Goal: Navigation & Orientation: Find specific page/section

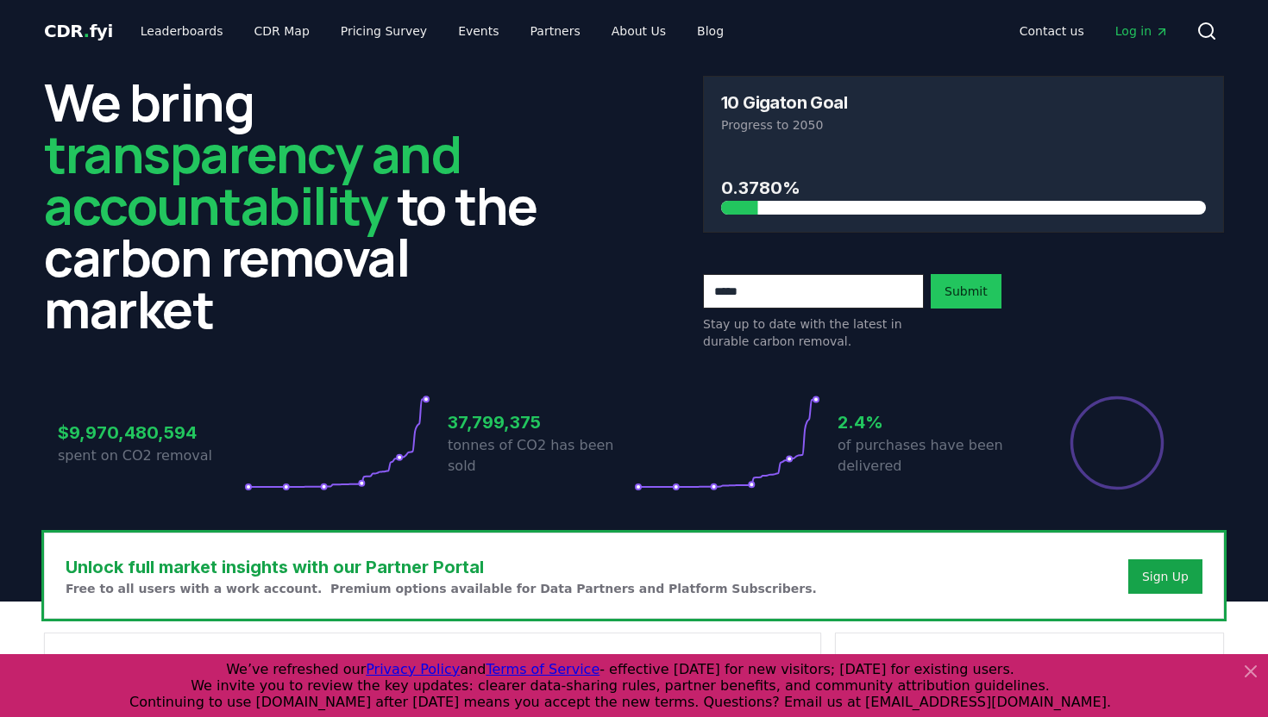
click at [1141, 29] on span "Log in" at bounding box center [1141, 30] width 53 height 17
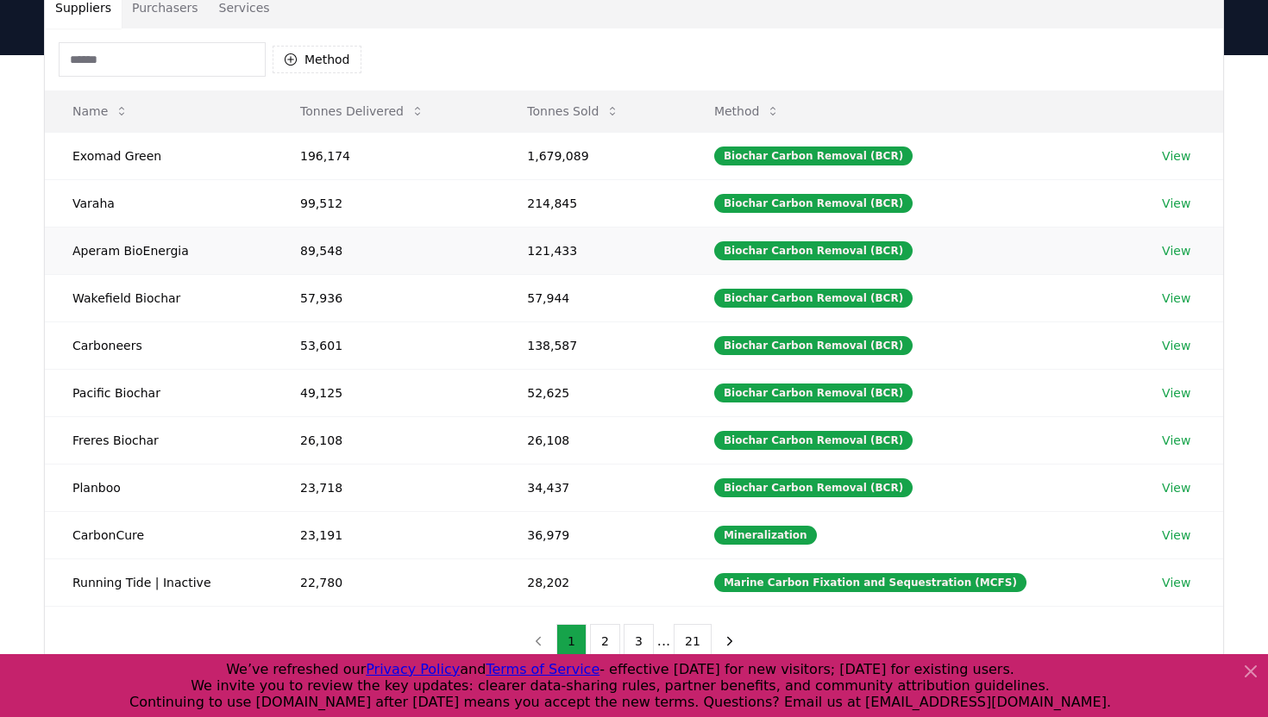
scroll to position [143, 0]
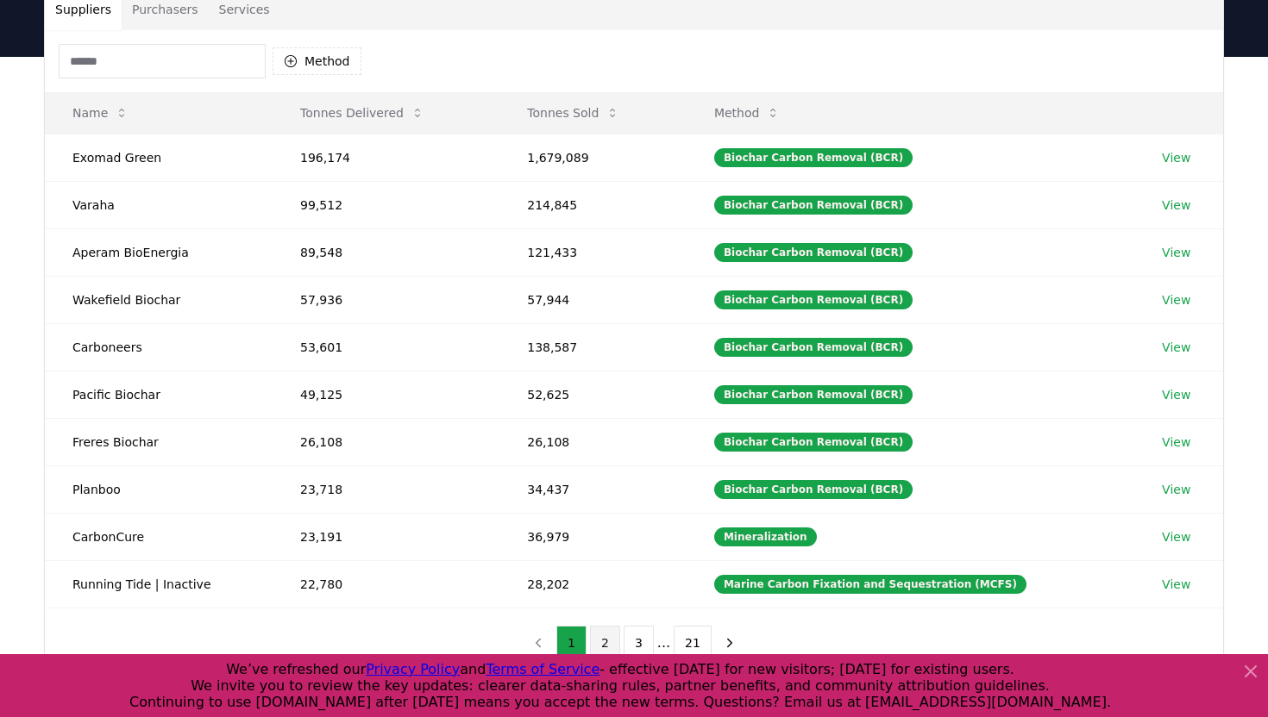
click at [611, 640] on button "2" at bounding box center [605, 643] width 30 height 34
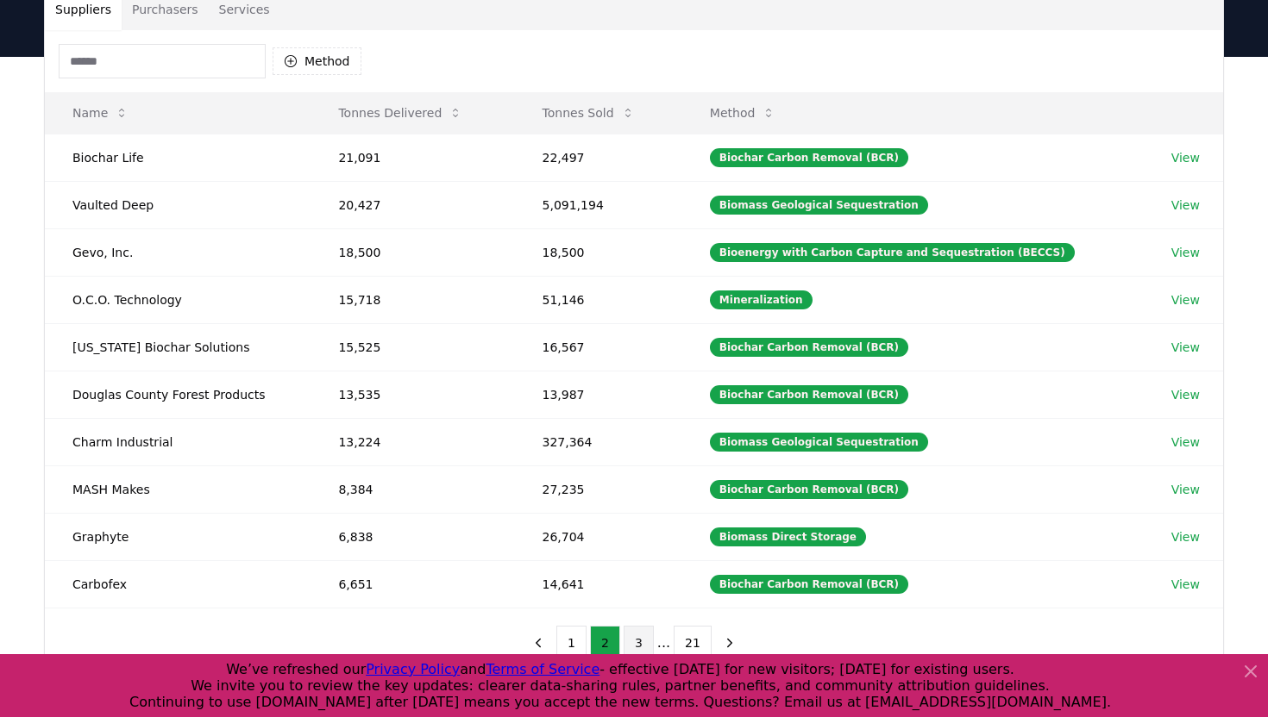
click at [639, 636] on button "3" at bounding box center [638, 643] width 30 height 34
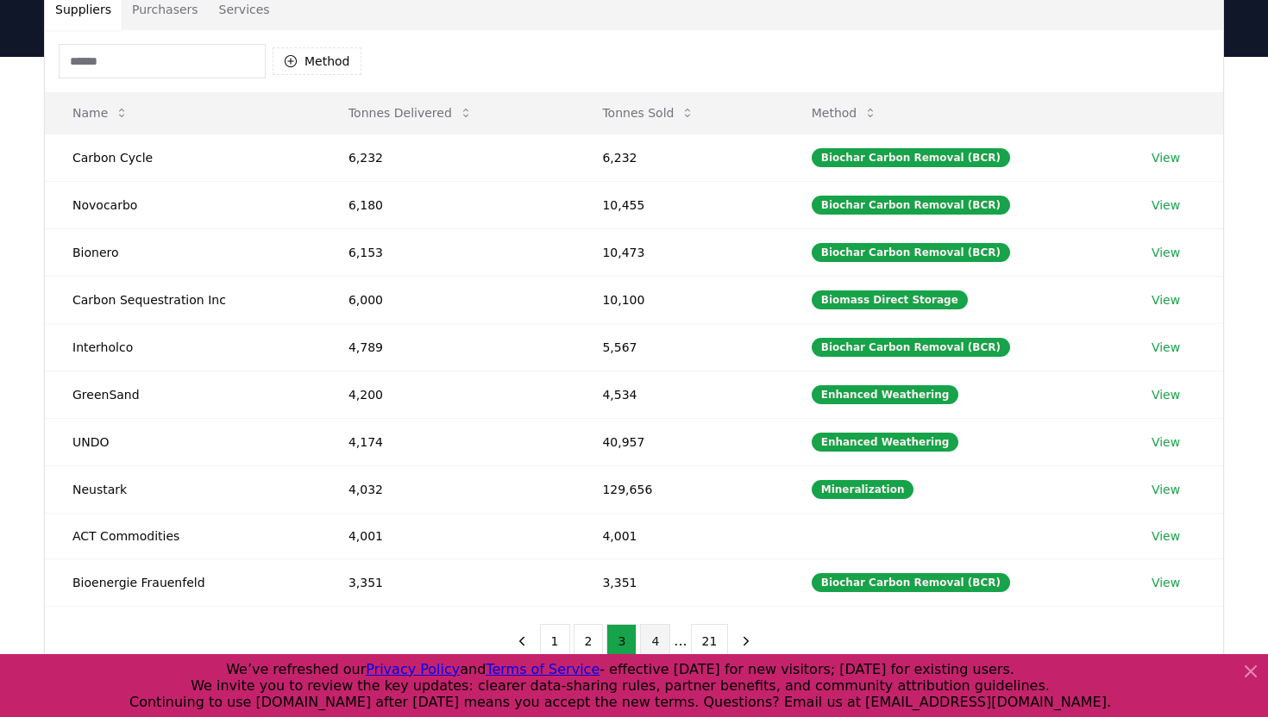
click at [655, 638] on button "4" at bounding box center [655, 641] width 30 height 34
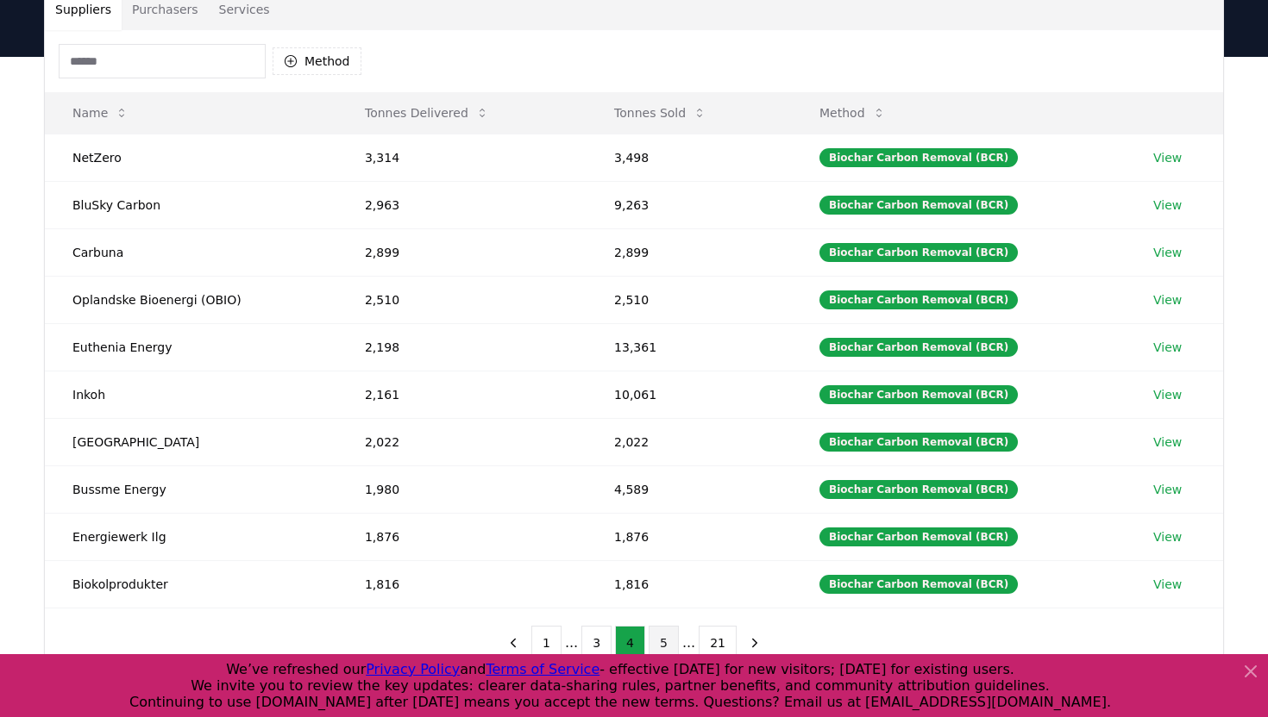
click at [661, 638] on button "5" at bounding box center [663, 643] width 30 height 34
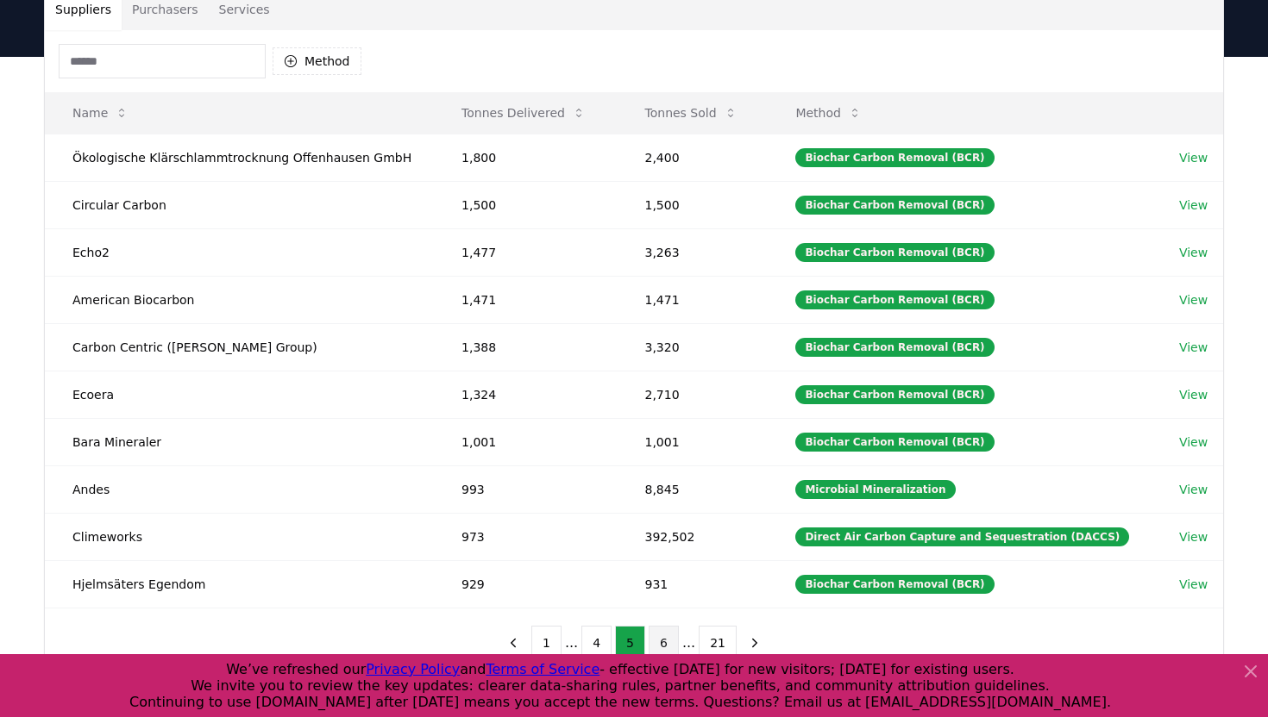
click at [671, 636] on button "6" at bounding box center [663, 643] width 30 height 34
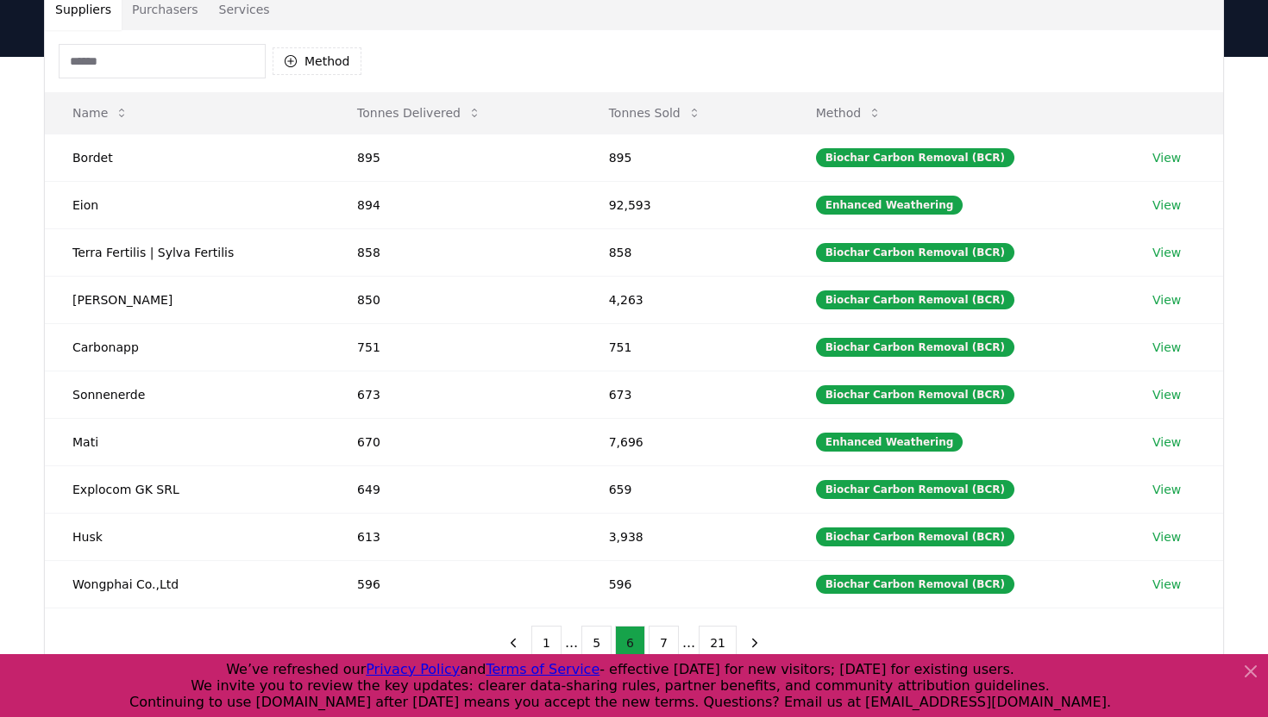
click at [671, 636] on button "7" at bounding box center [663, 643] width 30 height 34
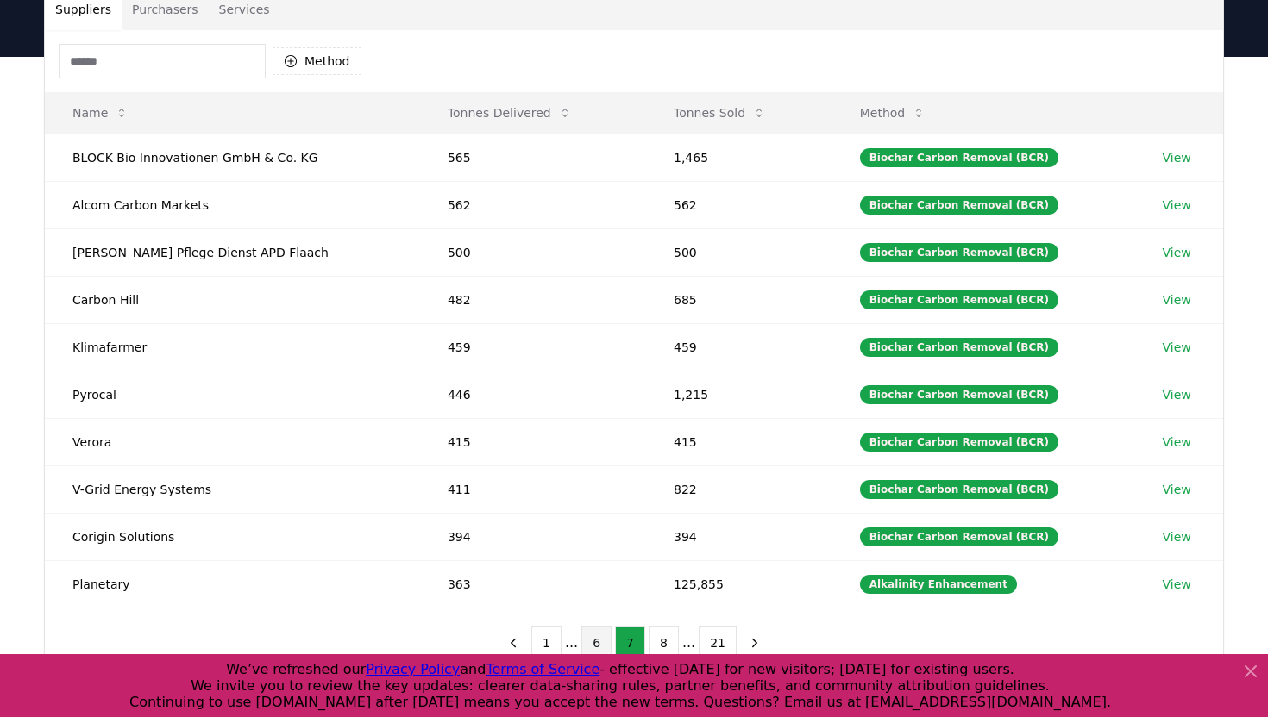
click at [671, 636] on button "8" at bounding box center [663, 643] width 30 height 34
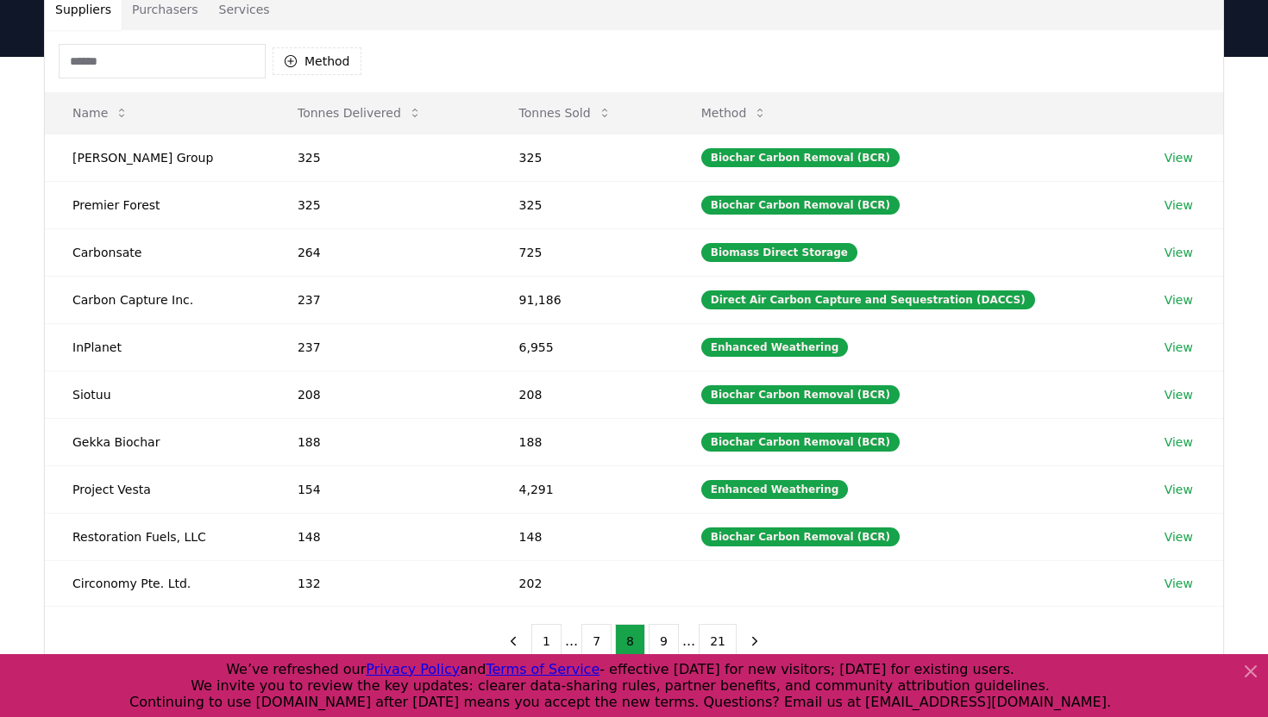
click at [671, 636] on button "9" at bounding box center [663, 641] width 30 height 34
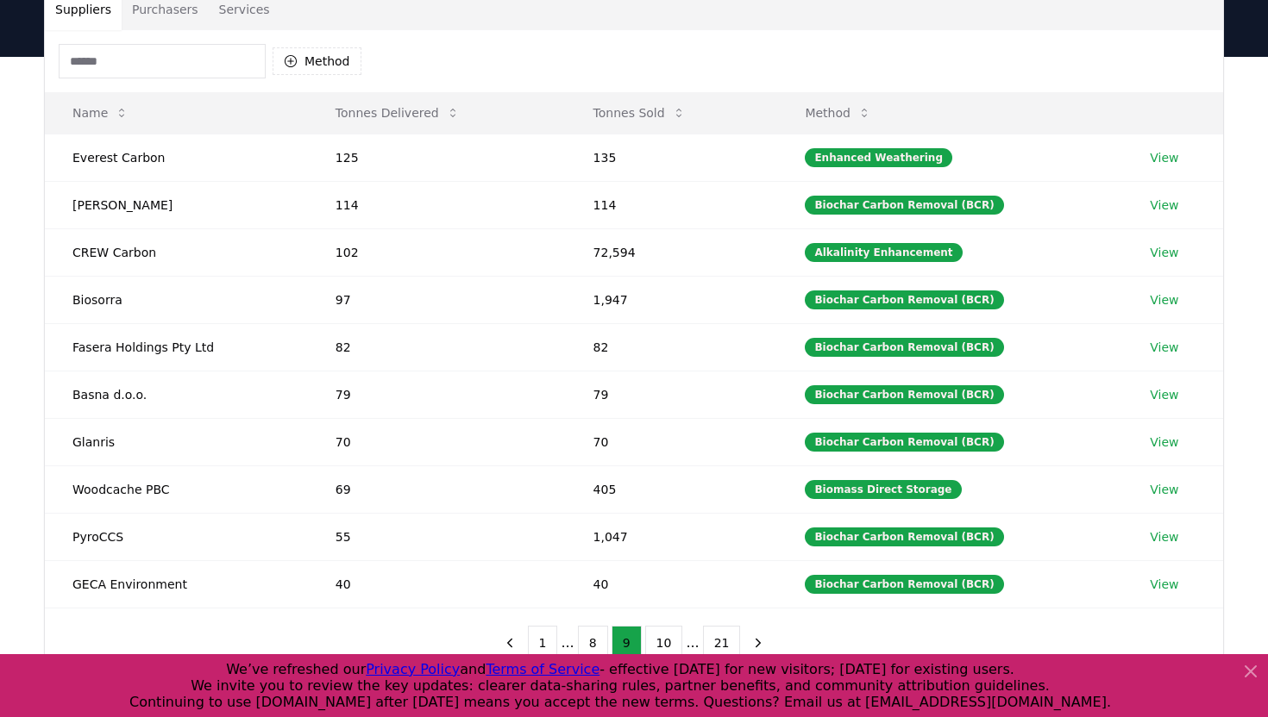
click at [671, 636] on button "10" at bounding box center [664, 643] width 38 height 34
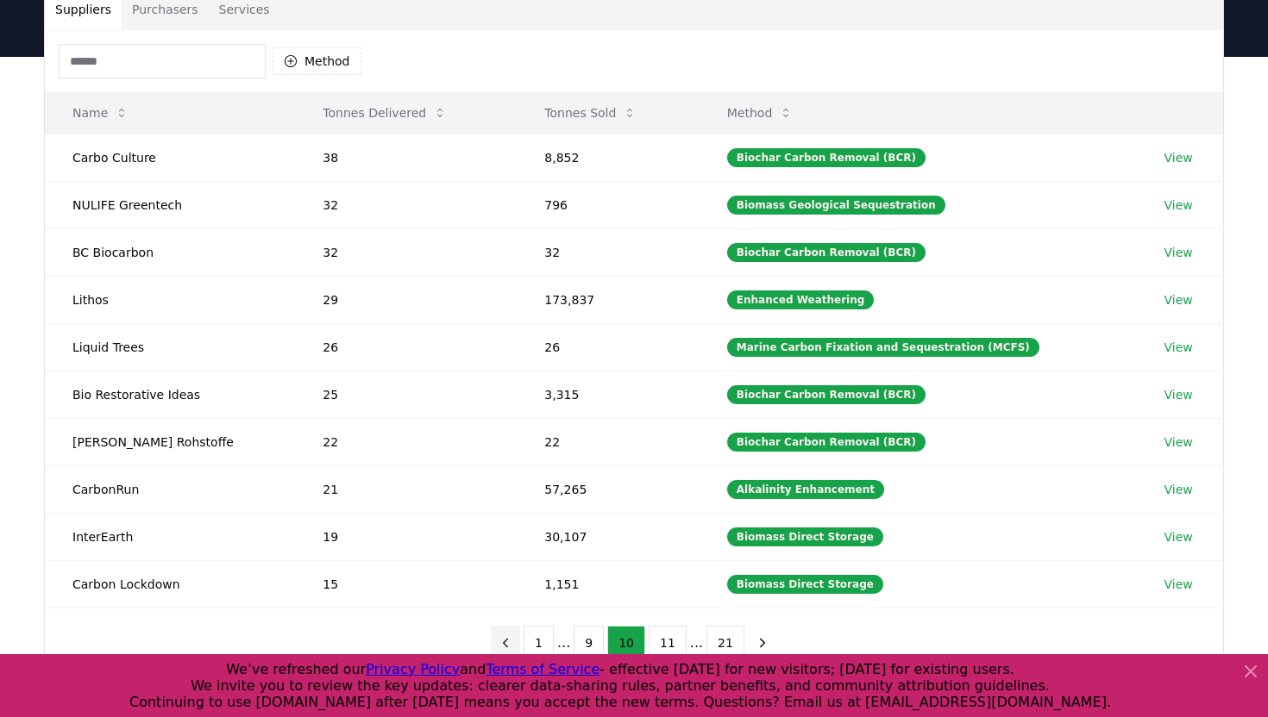
click at [513, 642] on icon "previous page" at bounding box center [506, 644] width 16 height 16
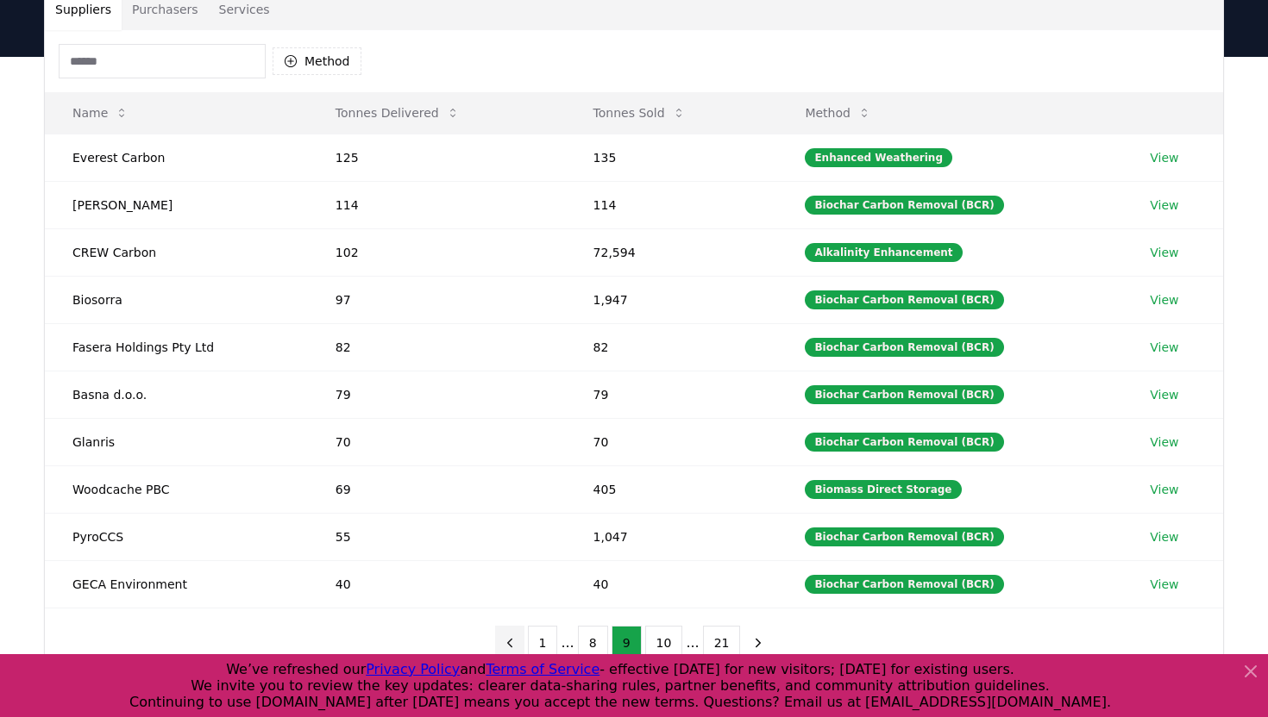
click at [513, 642] on icon "previous page" at bounding box center [510, 644] width 16 height 16
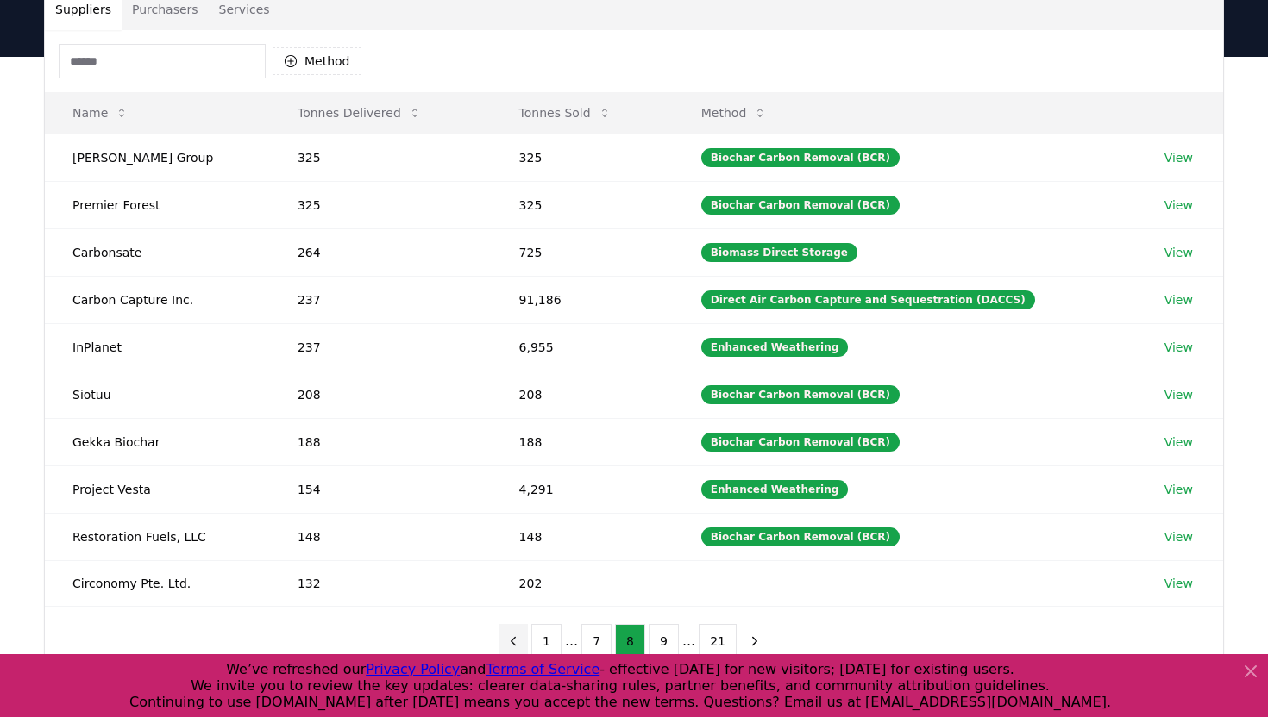
click at [513, 642] on icon "previous page" at bounding box center [513, 642] width 16 height 16
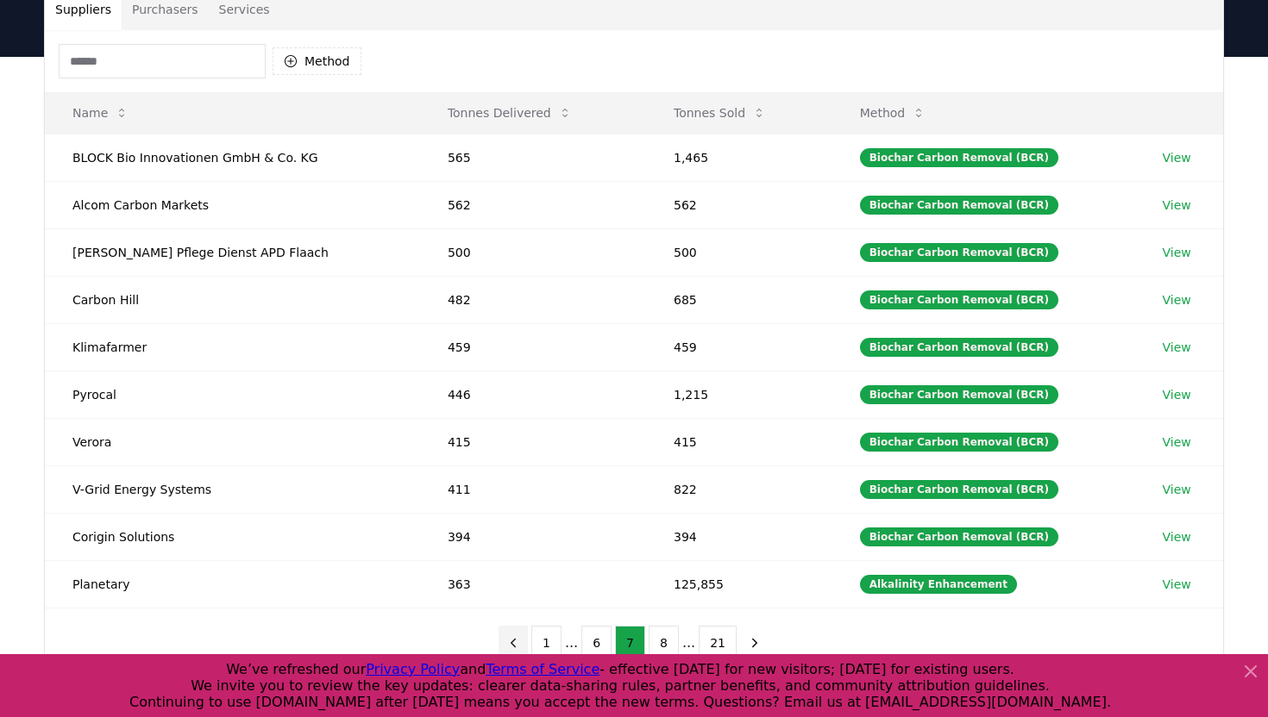
click at [513, 642] on icon "previous page" at bounding box center [513, 644] width 16 height 16
